Goal: Transaction & Acquisition: Subscribe to service/newsletter

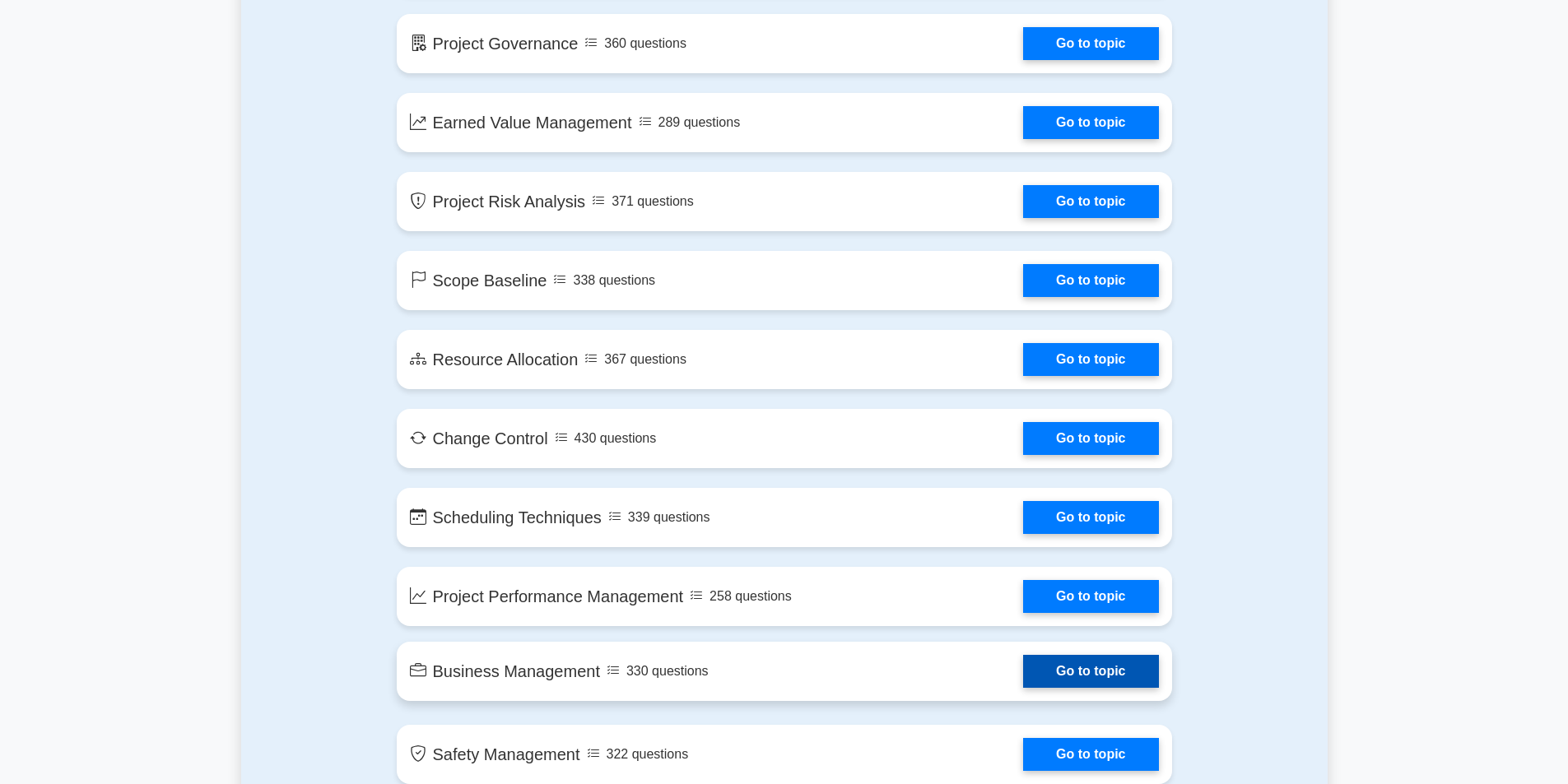
scroll to position [2142, 0]
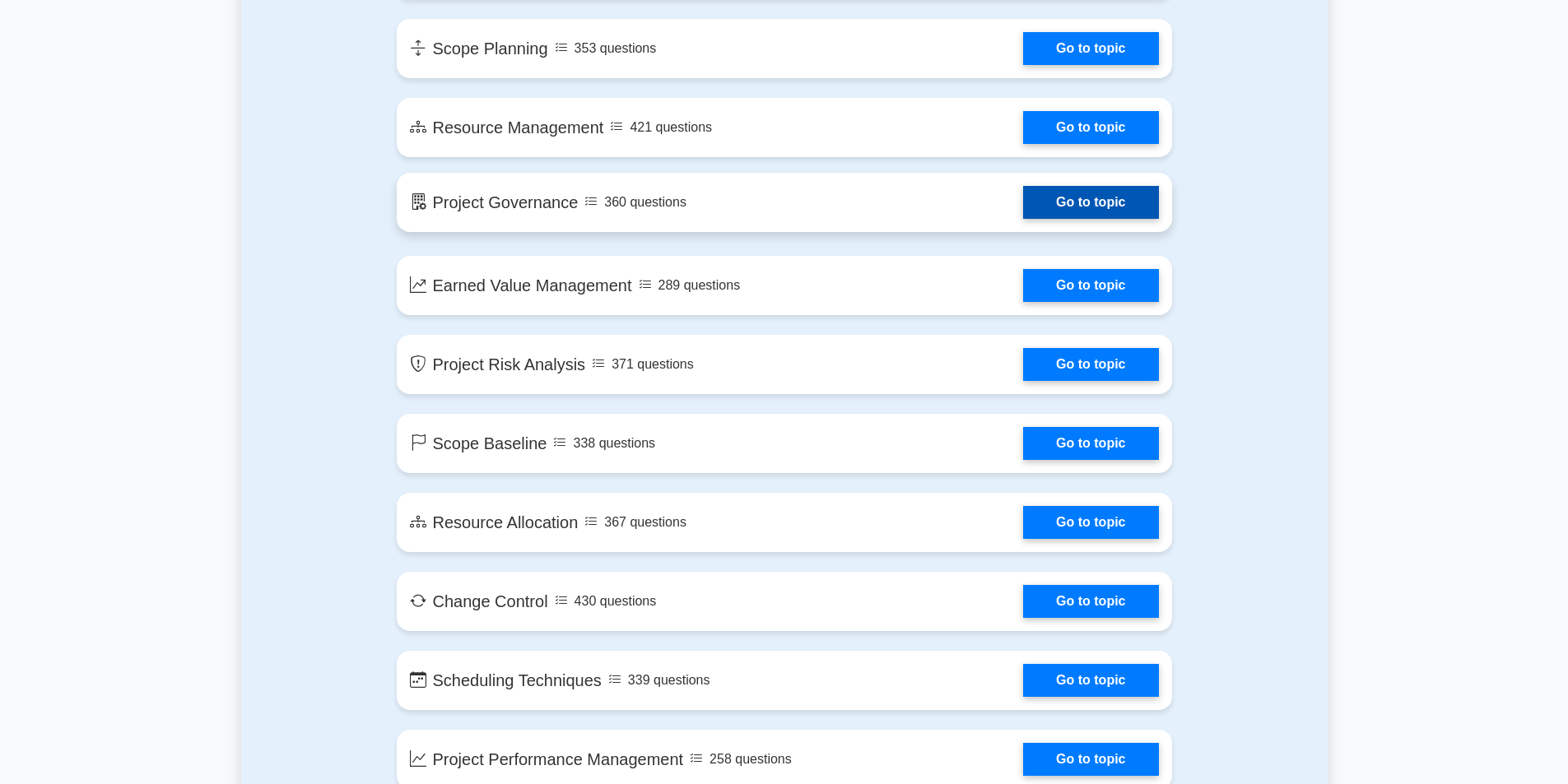
click at [1023, 219] on link "Go to topic" at bounding box center [1090, 202] width 135 height 33
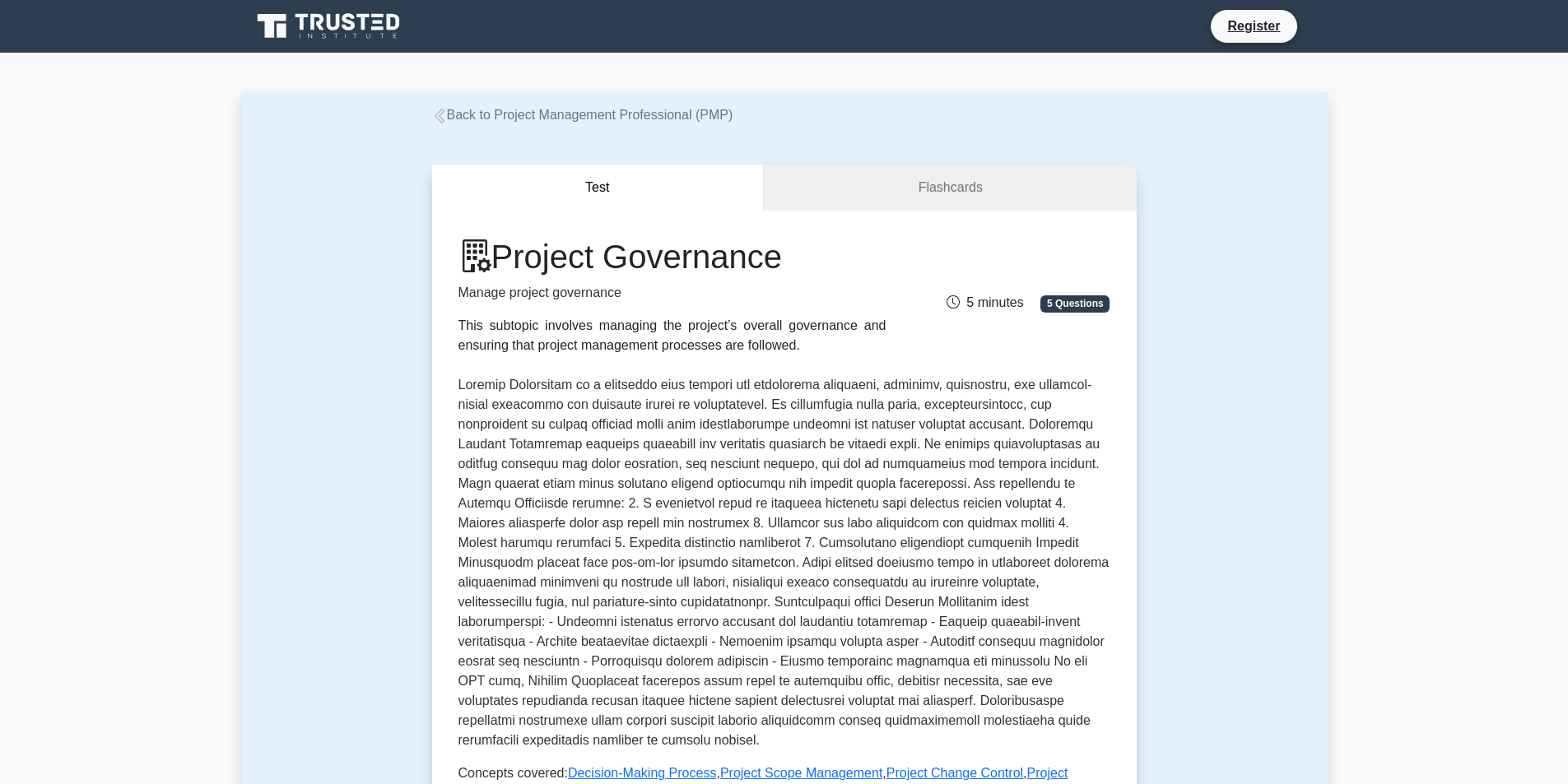
click at [336, 24] on icon at bounding box center [330, 27] width 158 height 31
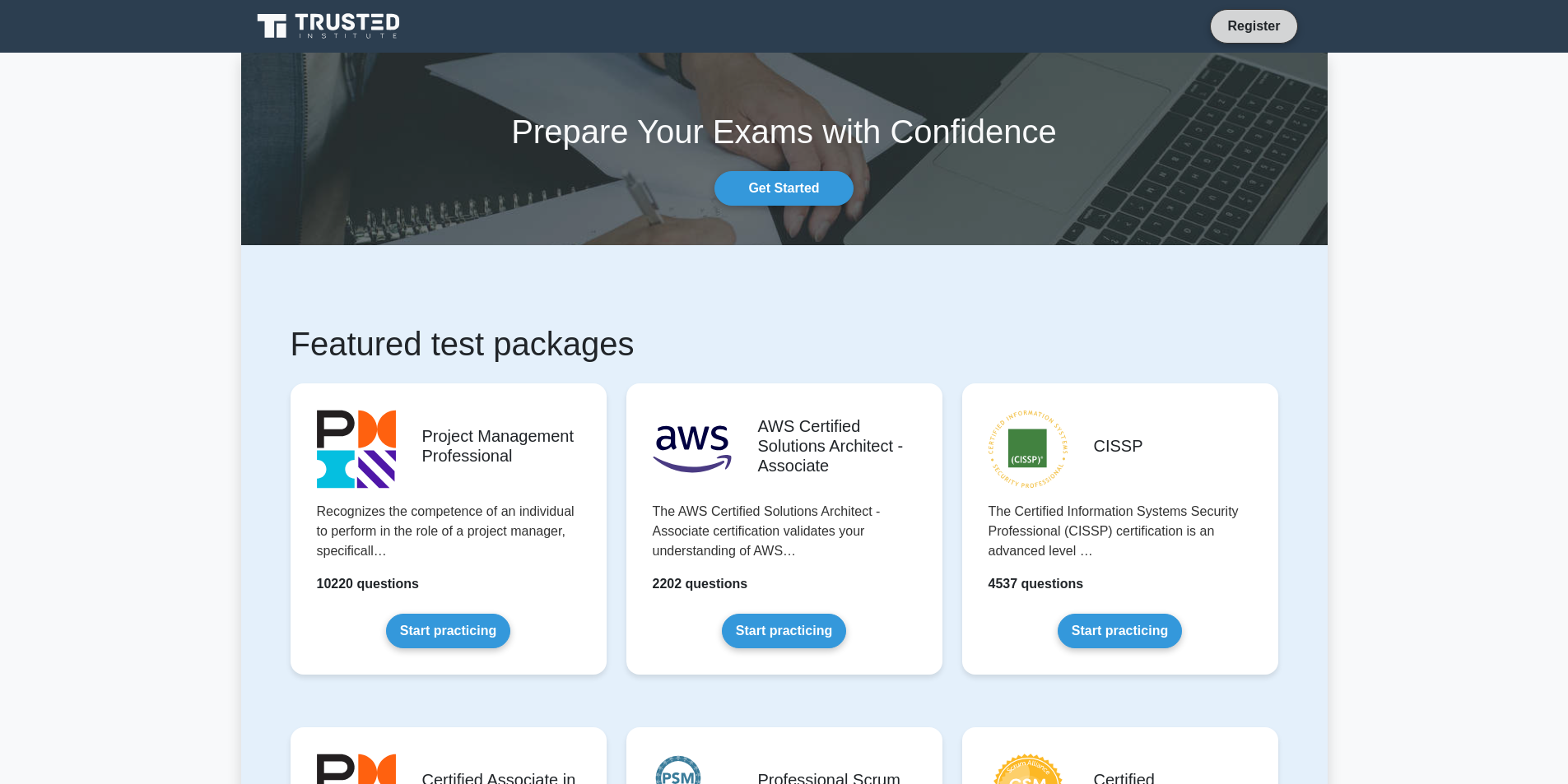
click at [1242, 26] on link "Register" at bounding box center [1254, 26] width 73 height 21
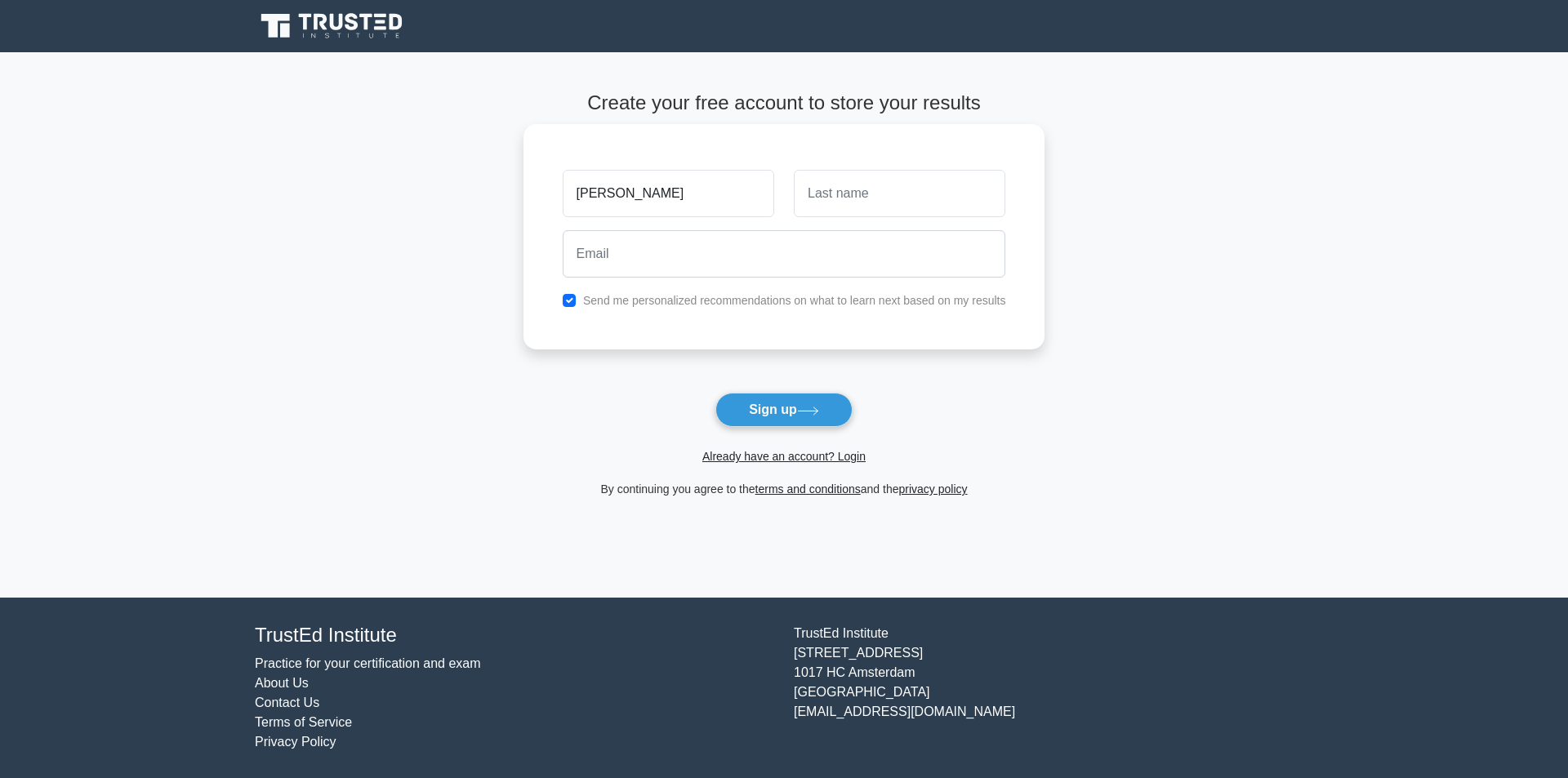
type input "kevin"
type input "andreas"
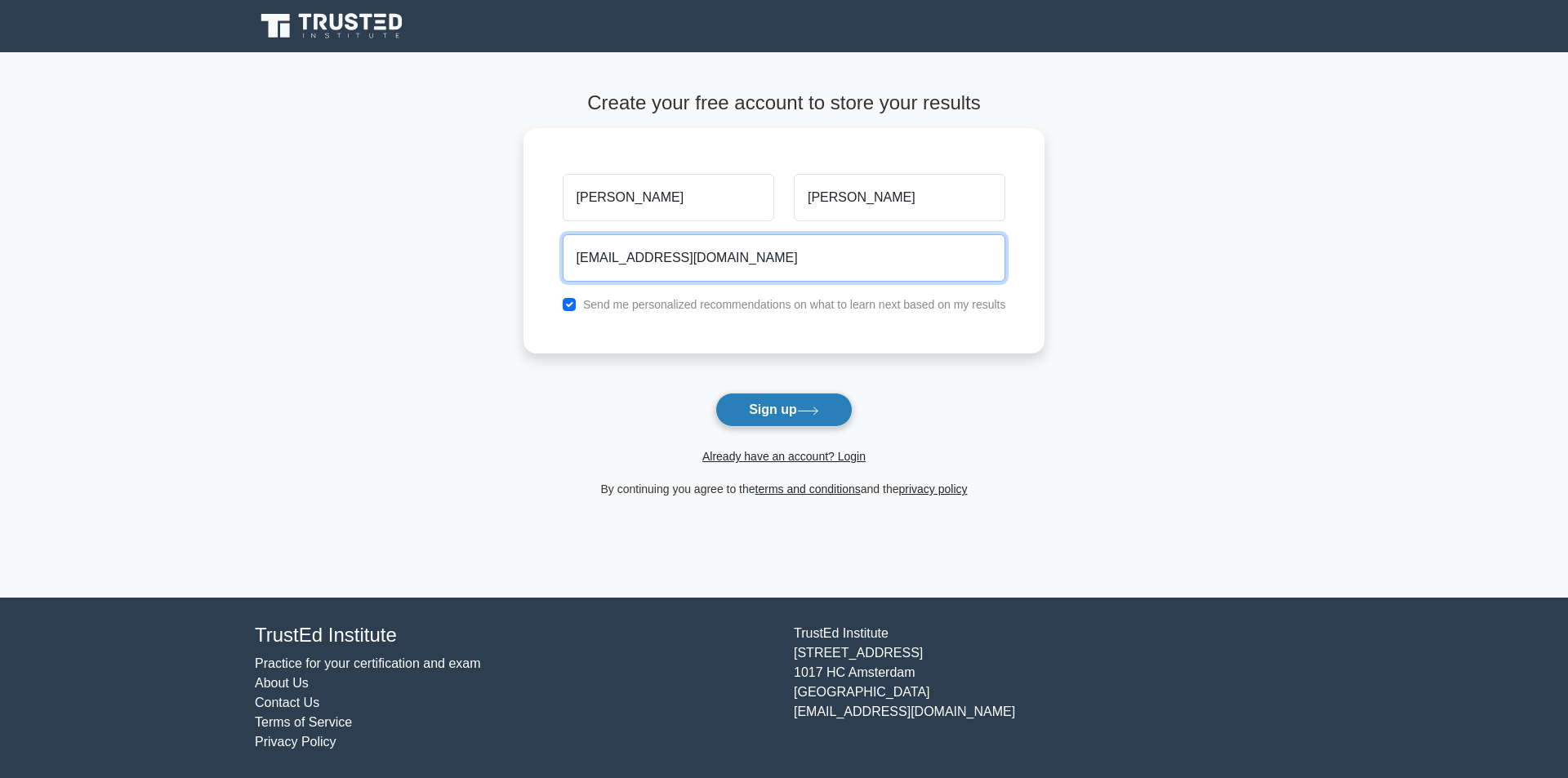
type input "mr.andreasism@gmail.com"
click at [751, 417] on button "Sign up" at bounding box center [784, 409] width 137 height 34
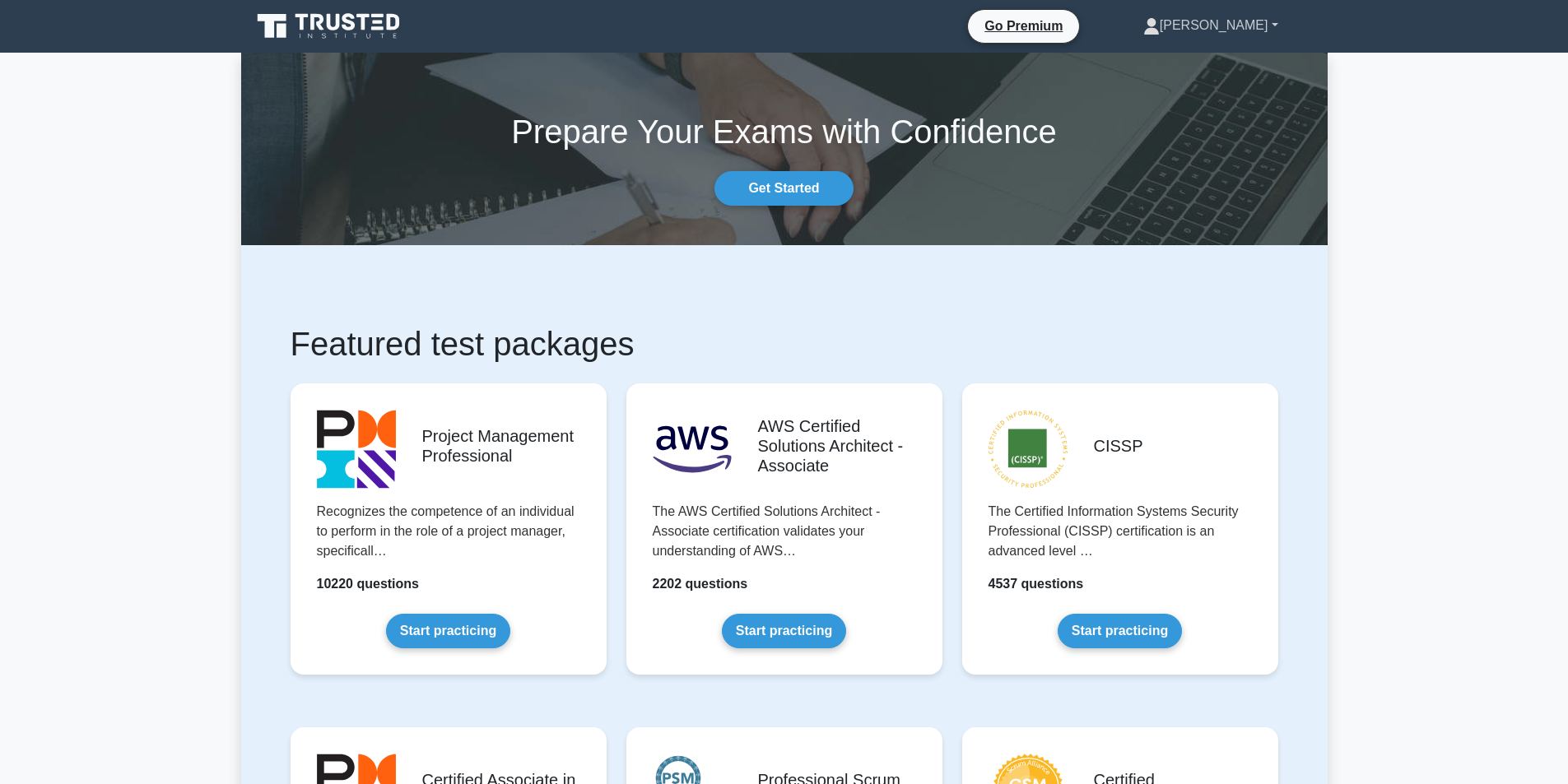
click at [1270, 20] on link "Kevin" at bounding box center [1210, 26] width 214 height 33
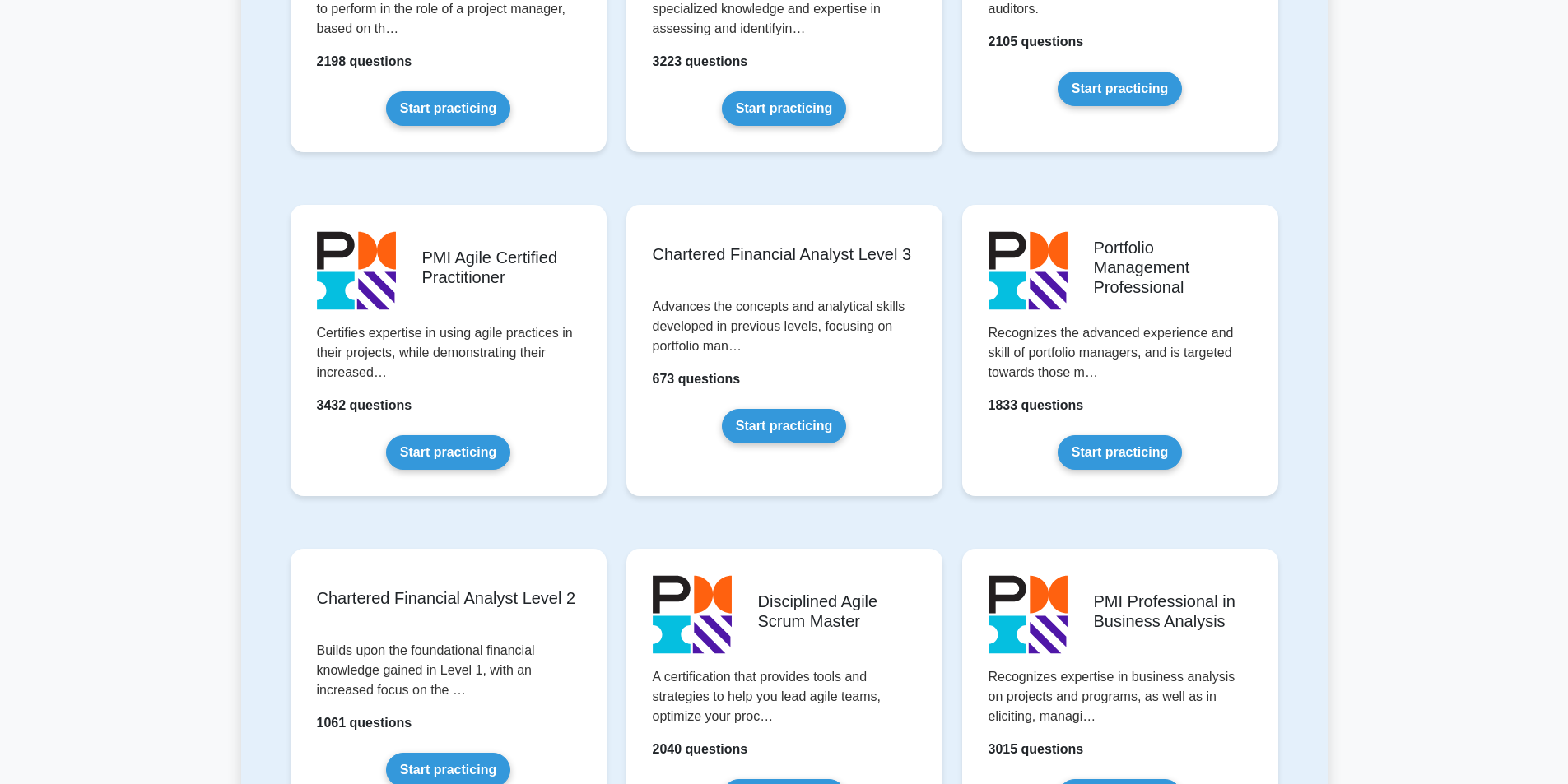
scroll to position [1728, 0]
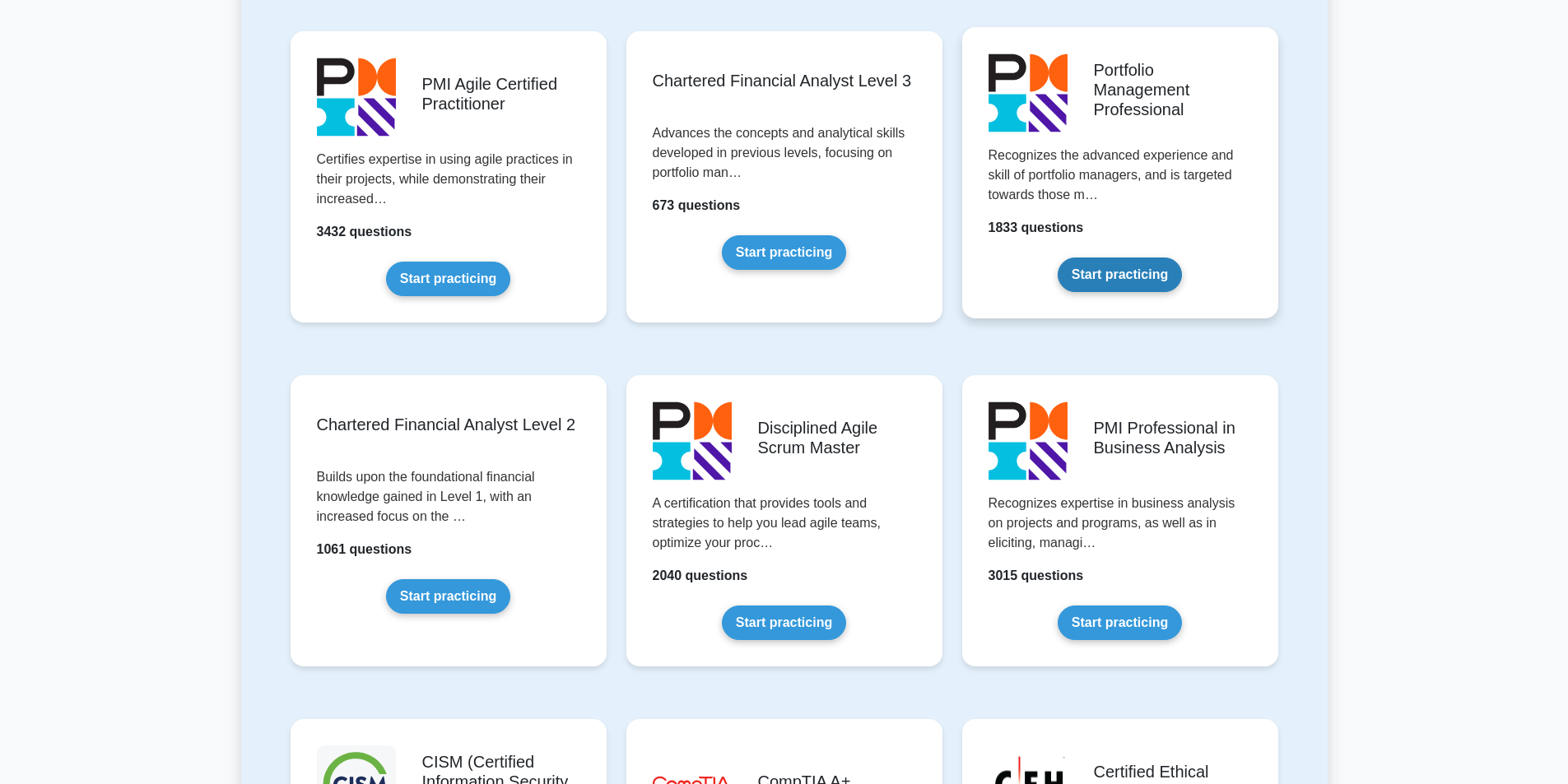
click at [1151, 257] on link "Start practicing" at bounding box center [1119, 274] width 124 height 34
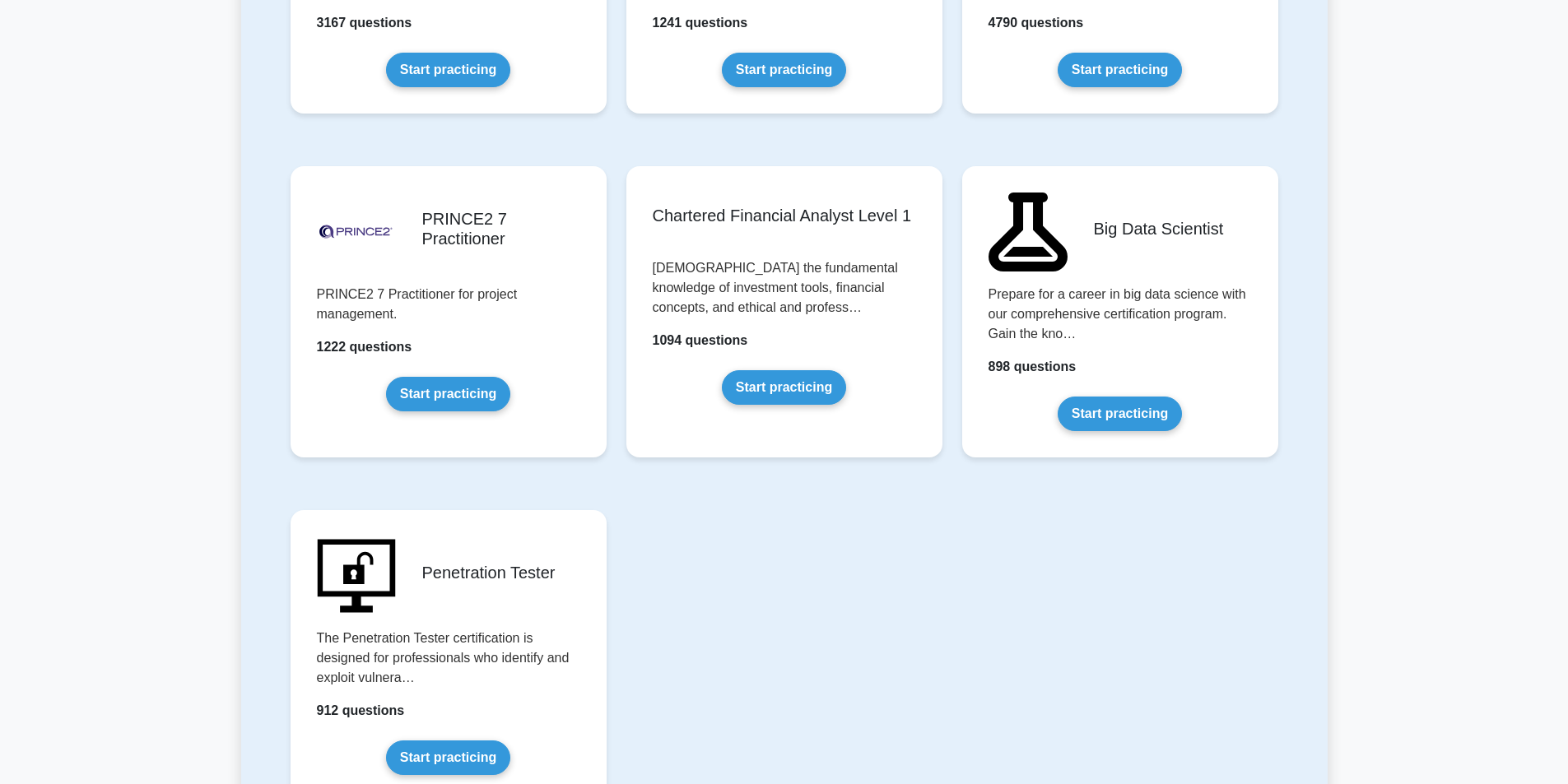
scroll to position [3375, 0]
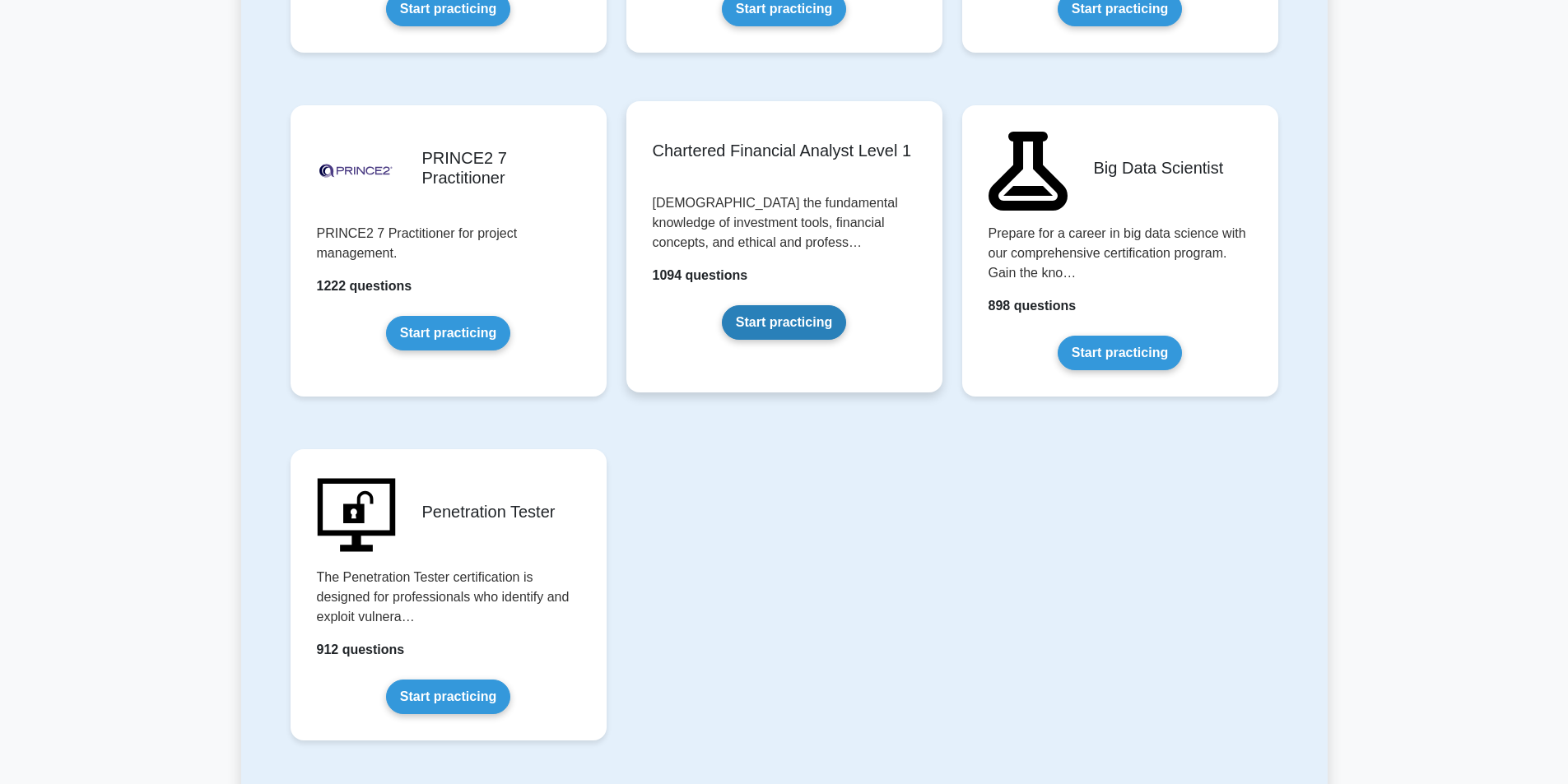
click at [745, 306] on link "Start practicing" at bounding box center [784, 322] width 124 height 34
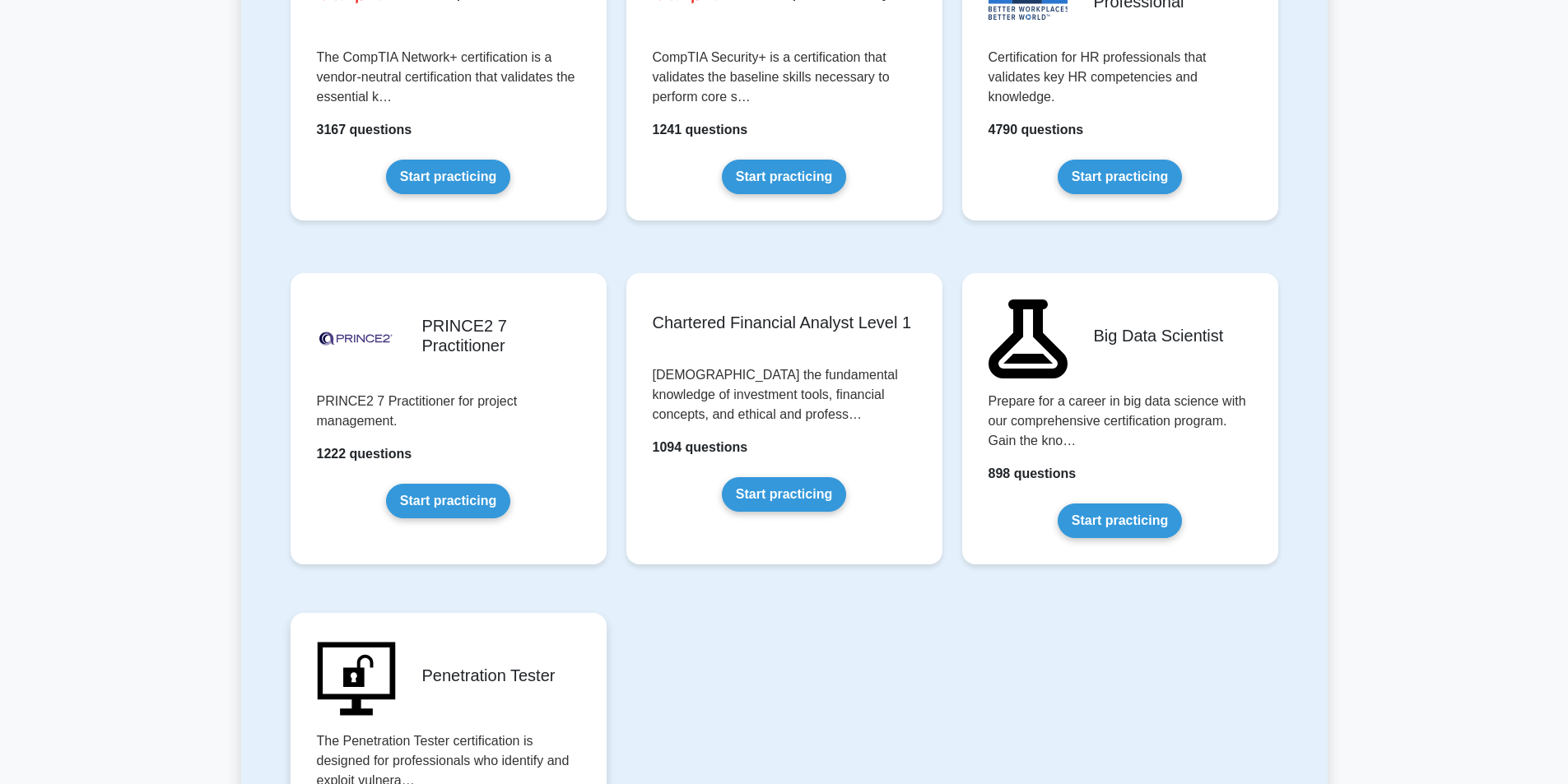
scroll to position [3539, 0]
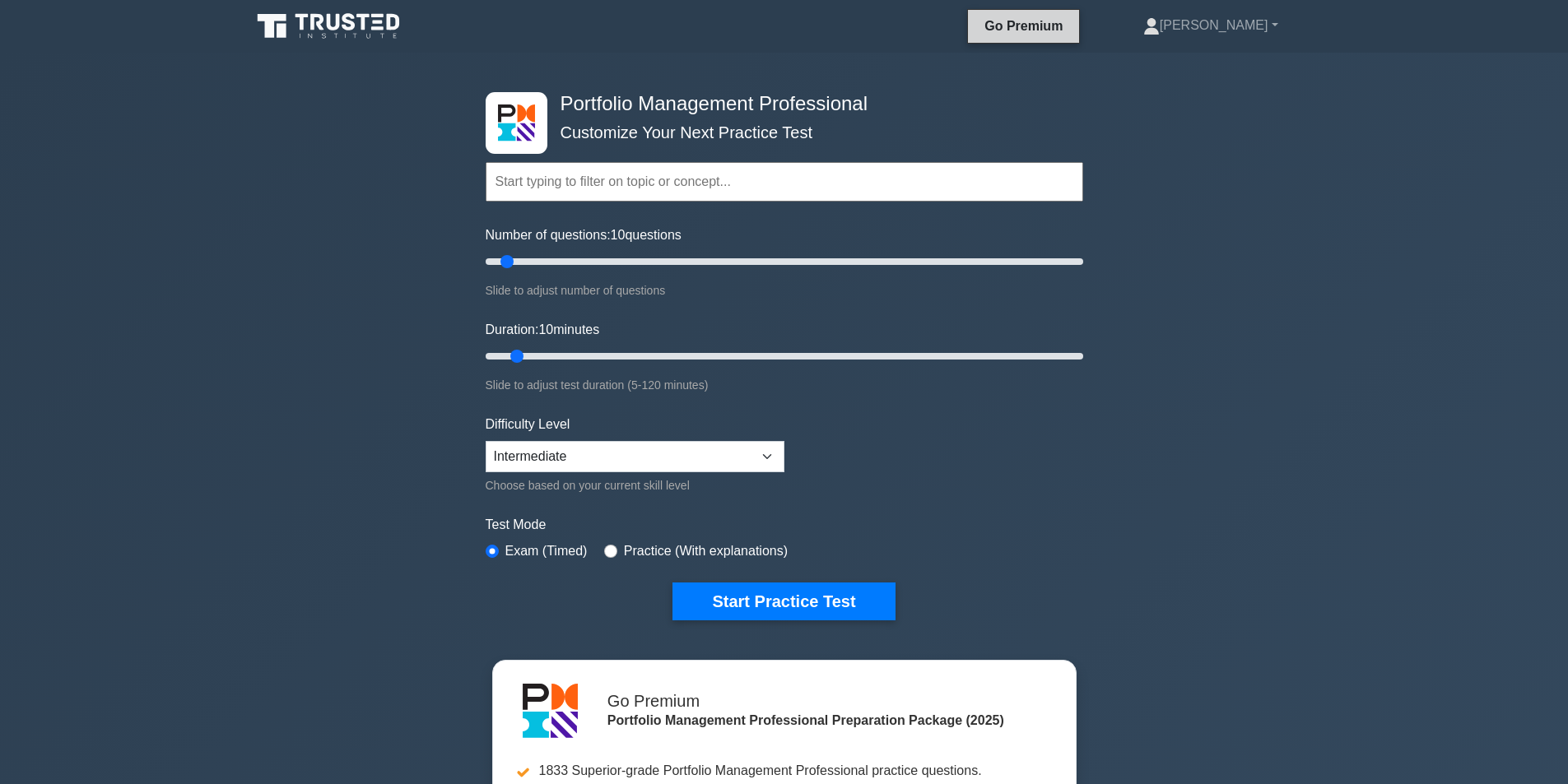
click at [1073, 34] on link "Go Premium" at bounding box center [1024, 26] width 98 height 21
